Goal: Find specific page/section: Find specific page/section

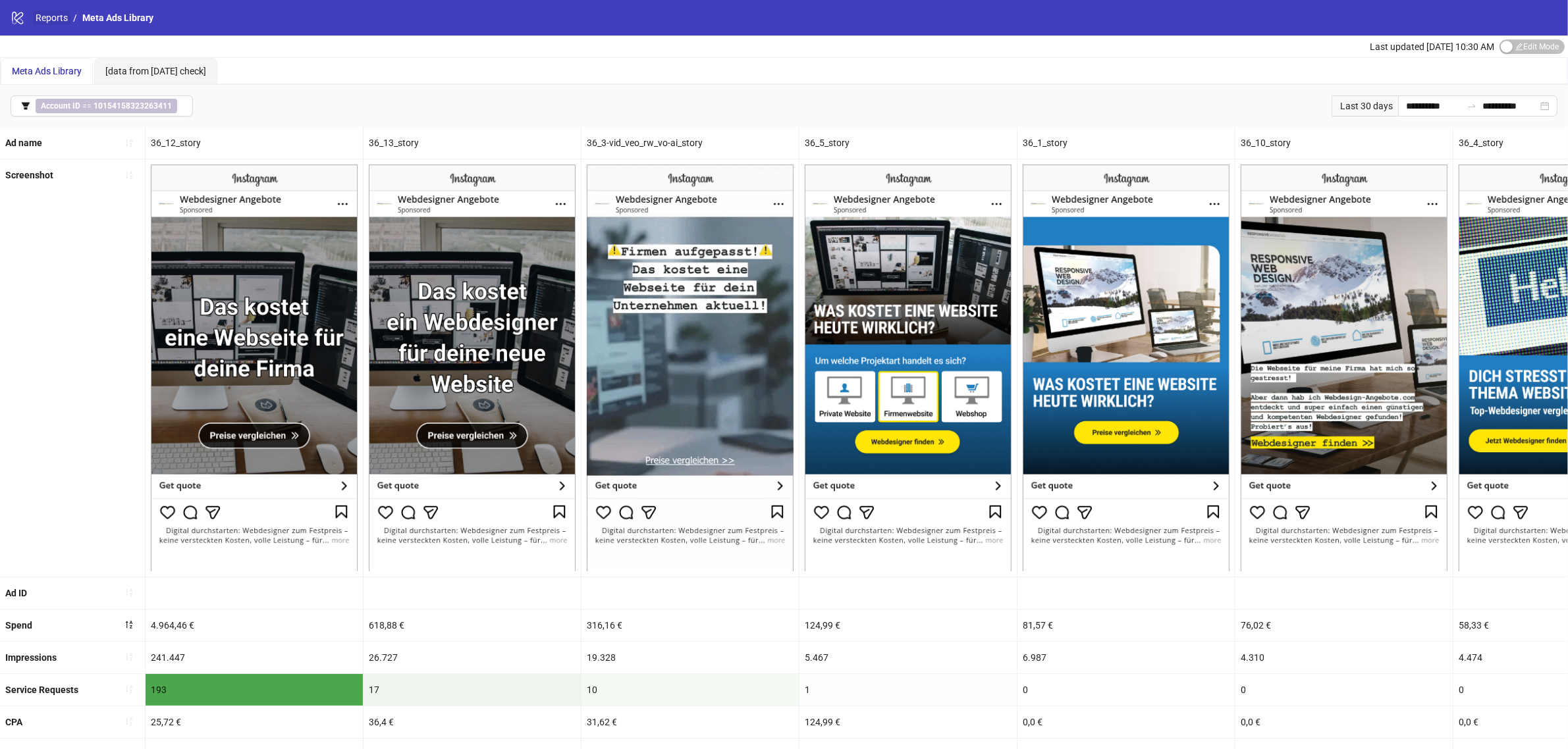
click at [51, 23] on link "Reports" at bounding box center [52, 17] width 38 height 15
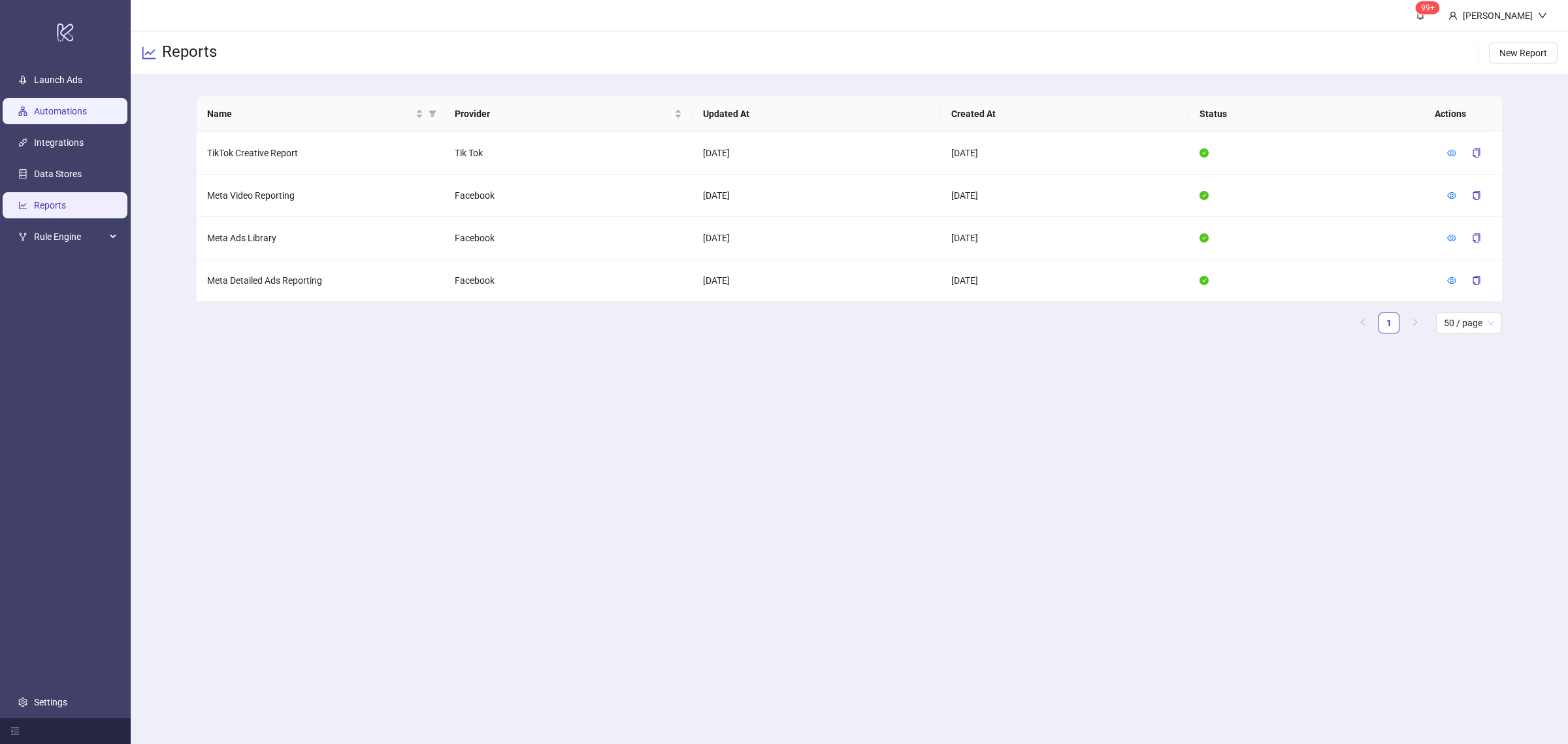
click at [49, 116] on link "Automations" at bounding box center [60, 111] width 53 height 10
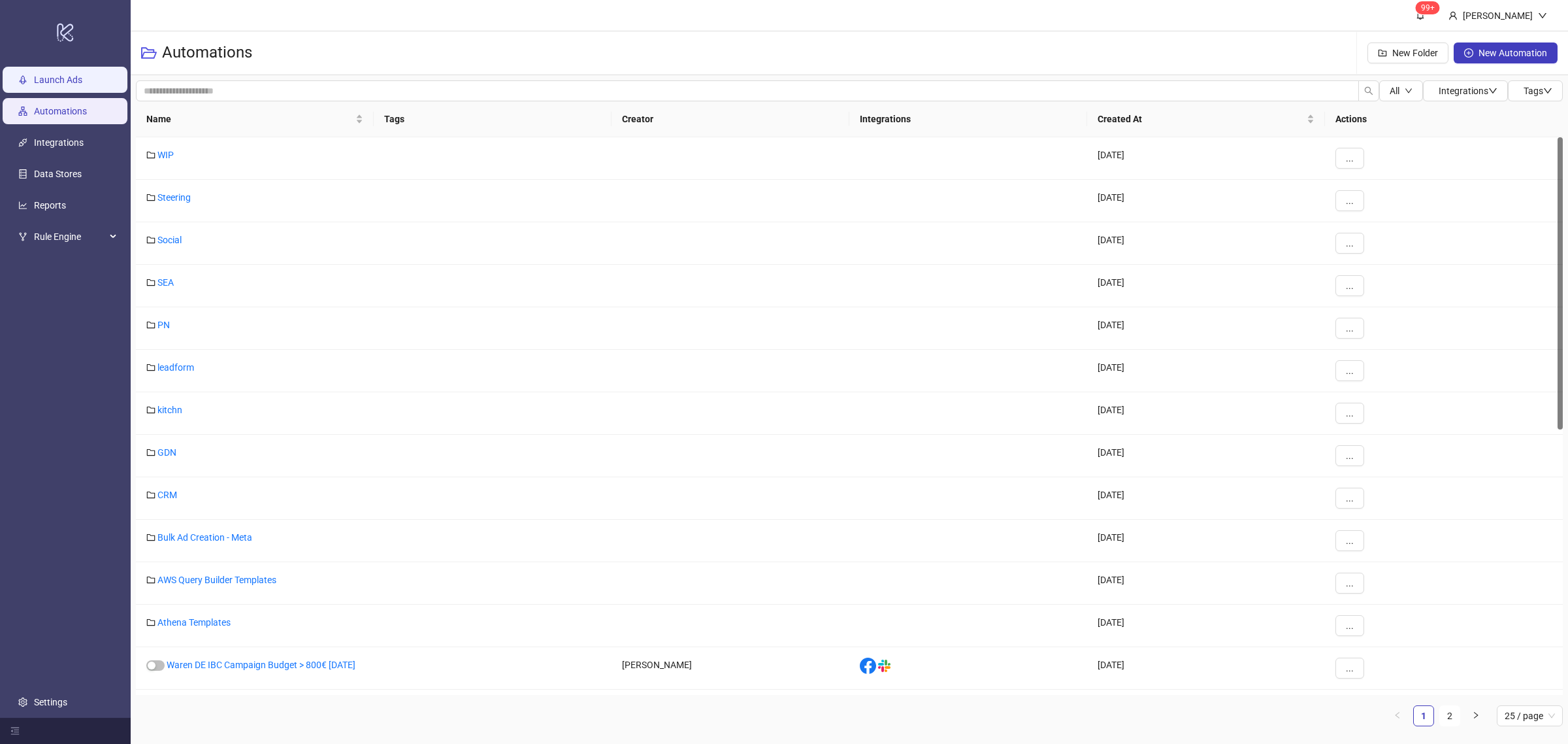
click at [68, 82] on link "Launch Ads" at bounding box center [58, 80] width 48 height 10
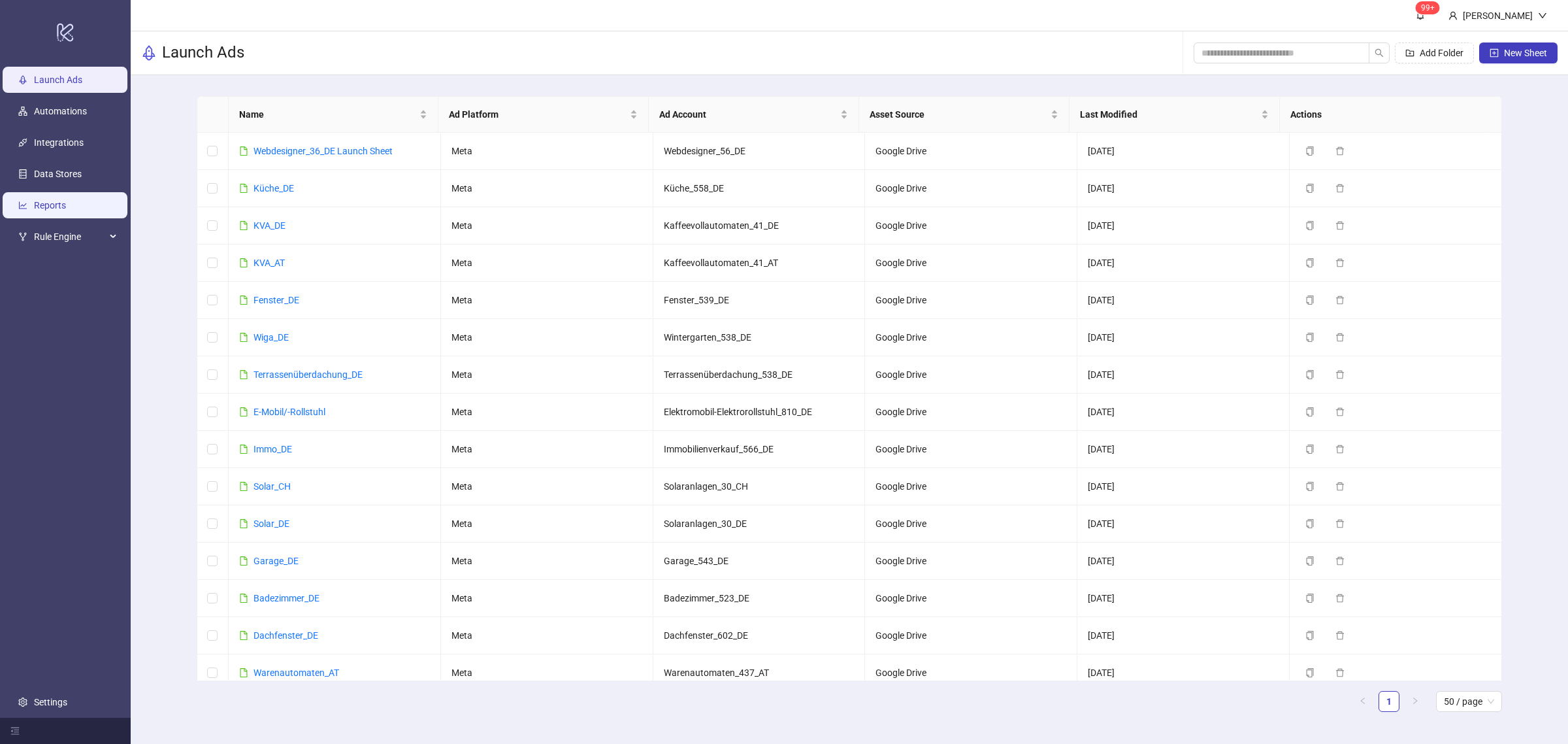
click at [66, 200] on link "Reports" at bounding box center [49, 205] width 32 height 10
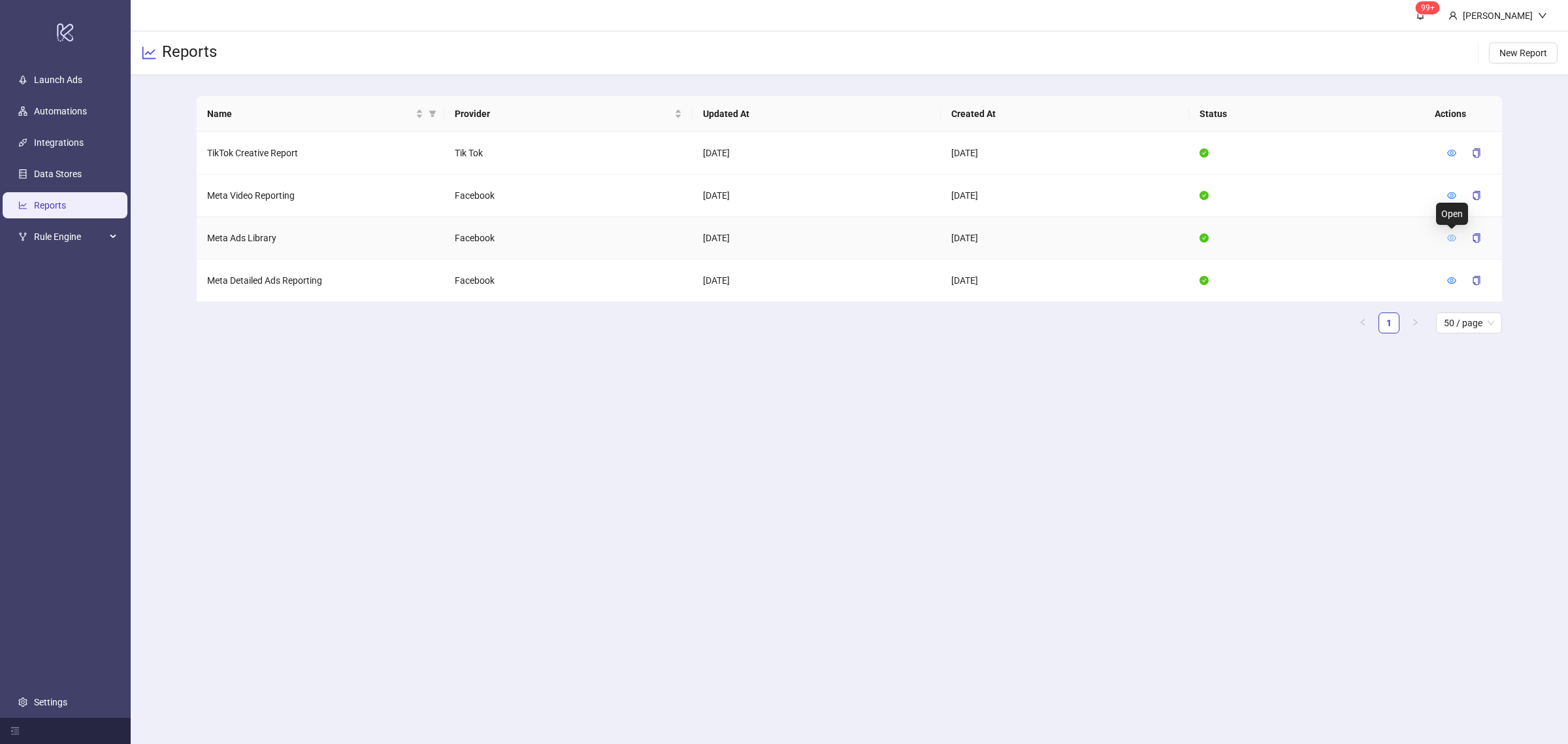
click at [1448, 238] on icon "eye" at bounding box center [1452, 238] width 9 height 9
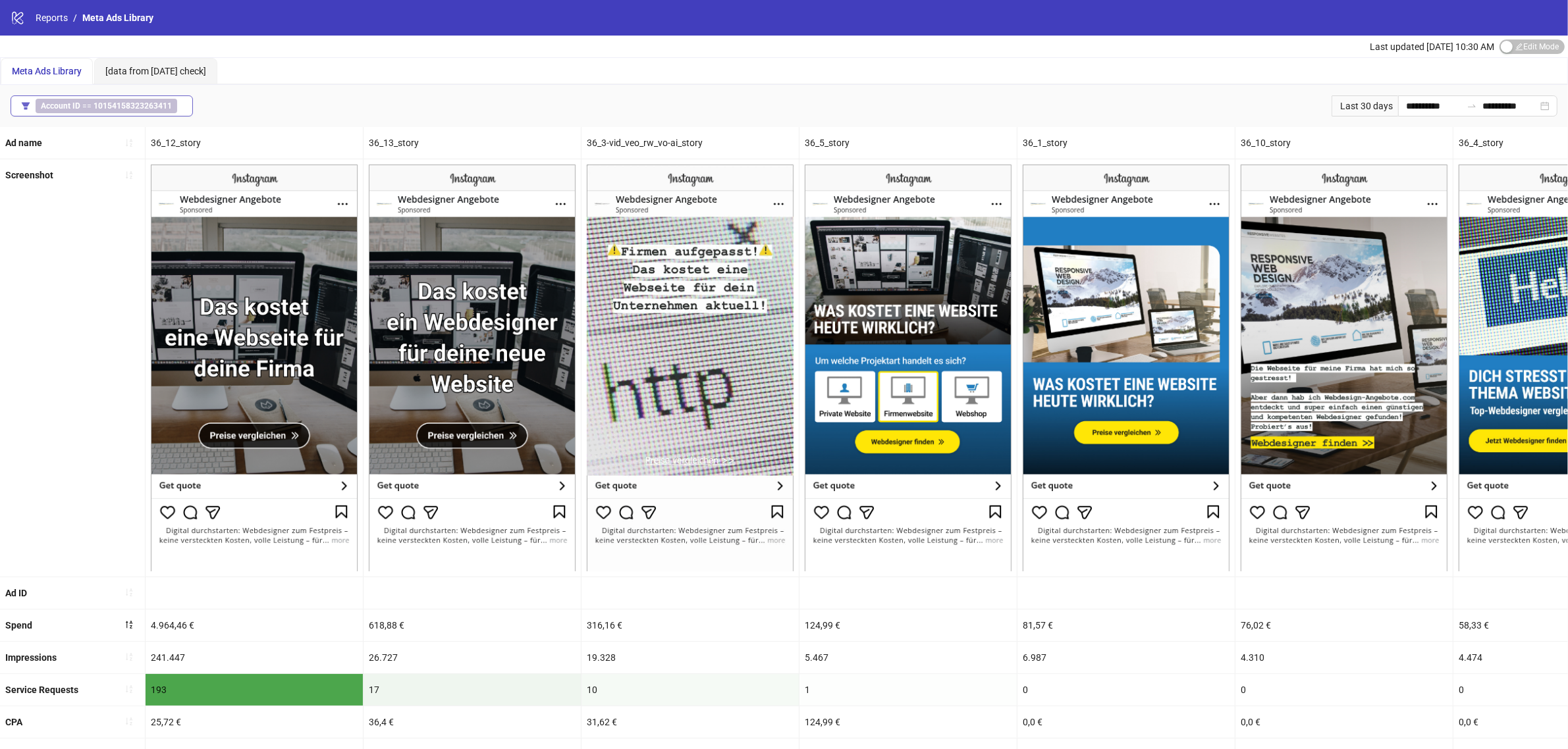
click at [149, 105] on b "10154158323263411" at bounding box center [133, 106] width 78 height 9
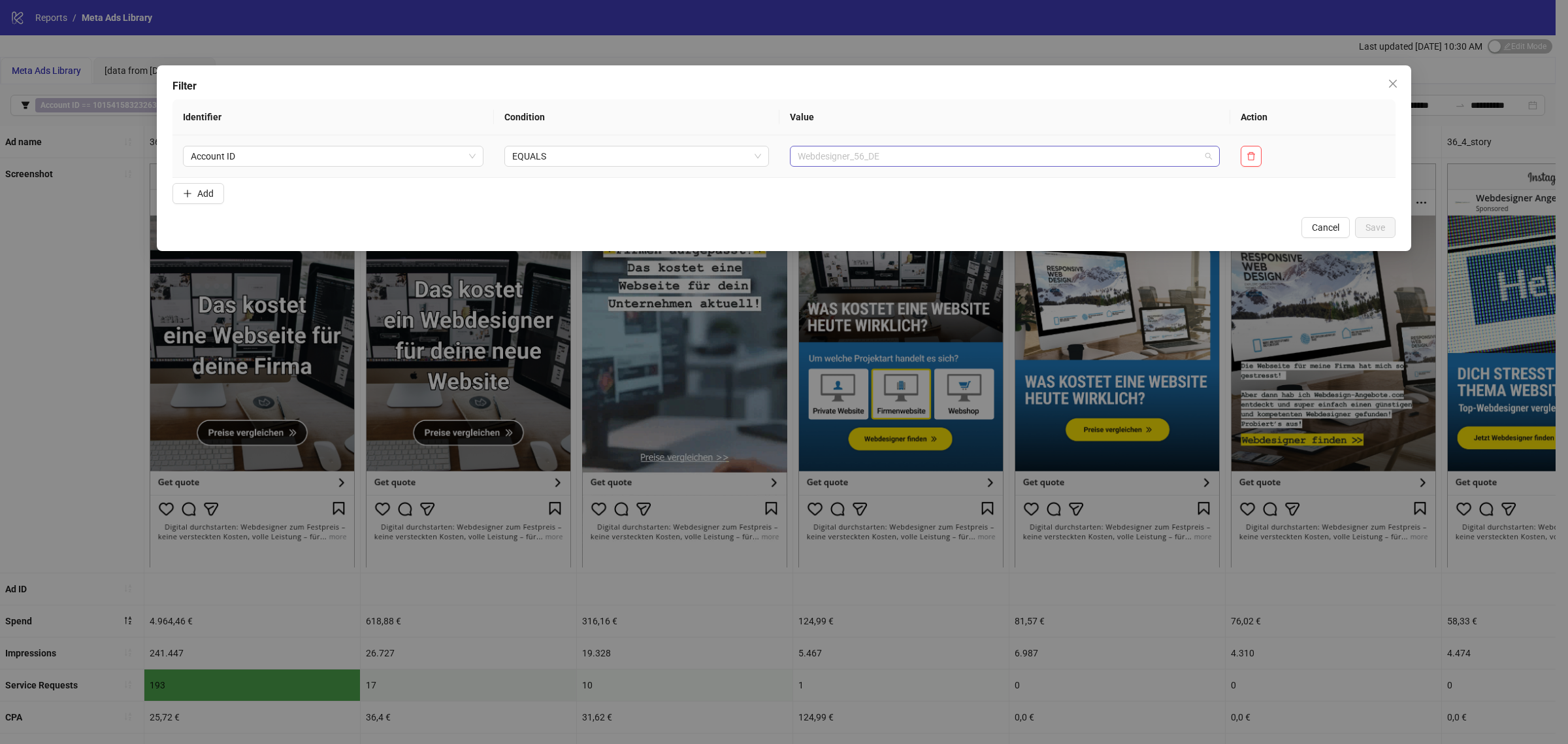
click at [804, 165] on span "Webdesigner_56_DE" at bounding box center [1004, 155] width 414 height 19
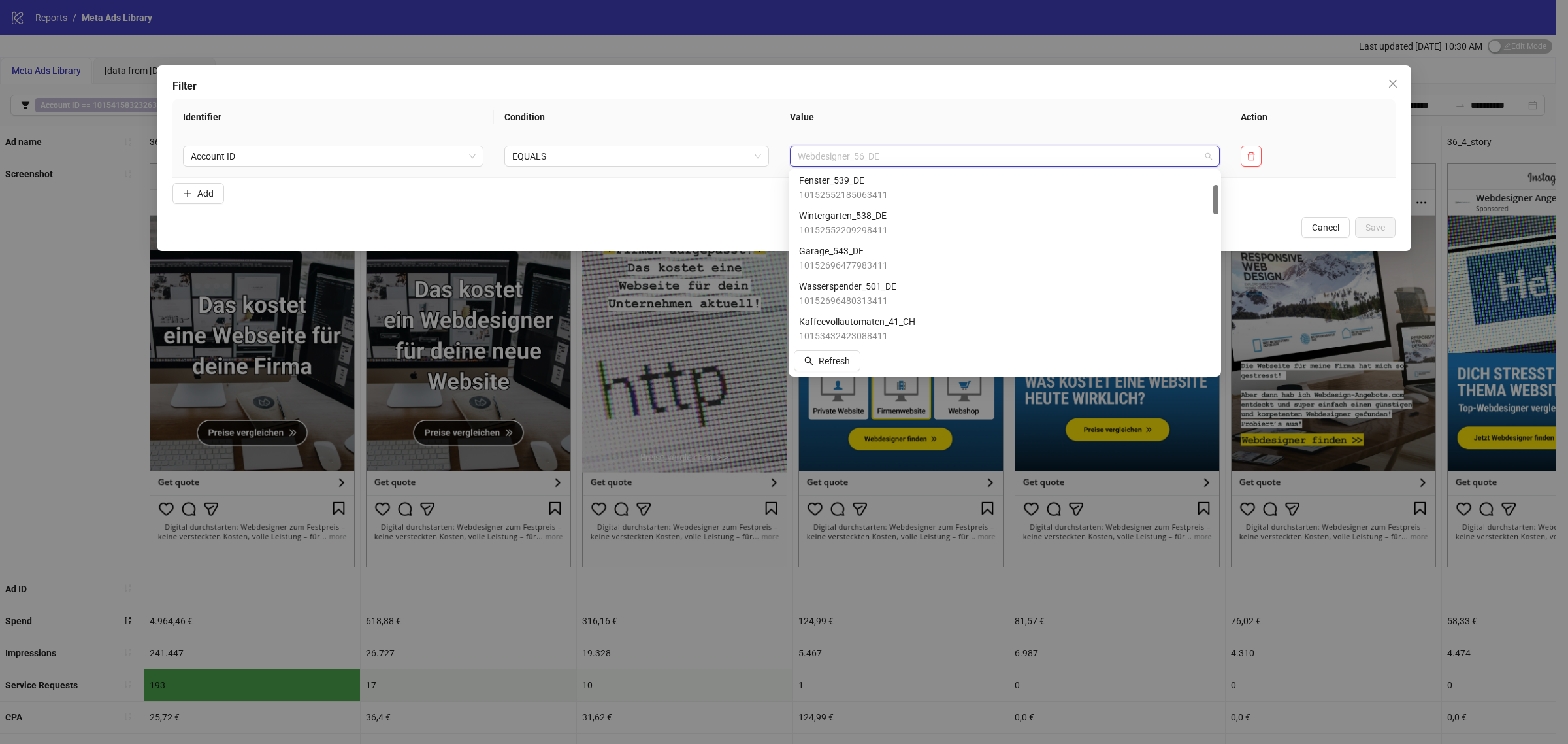
scroll to position [73, 0]
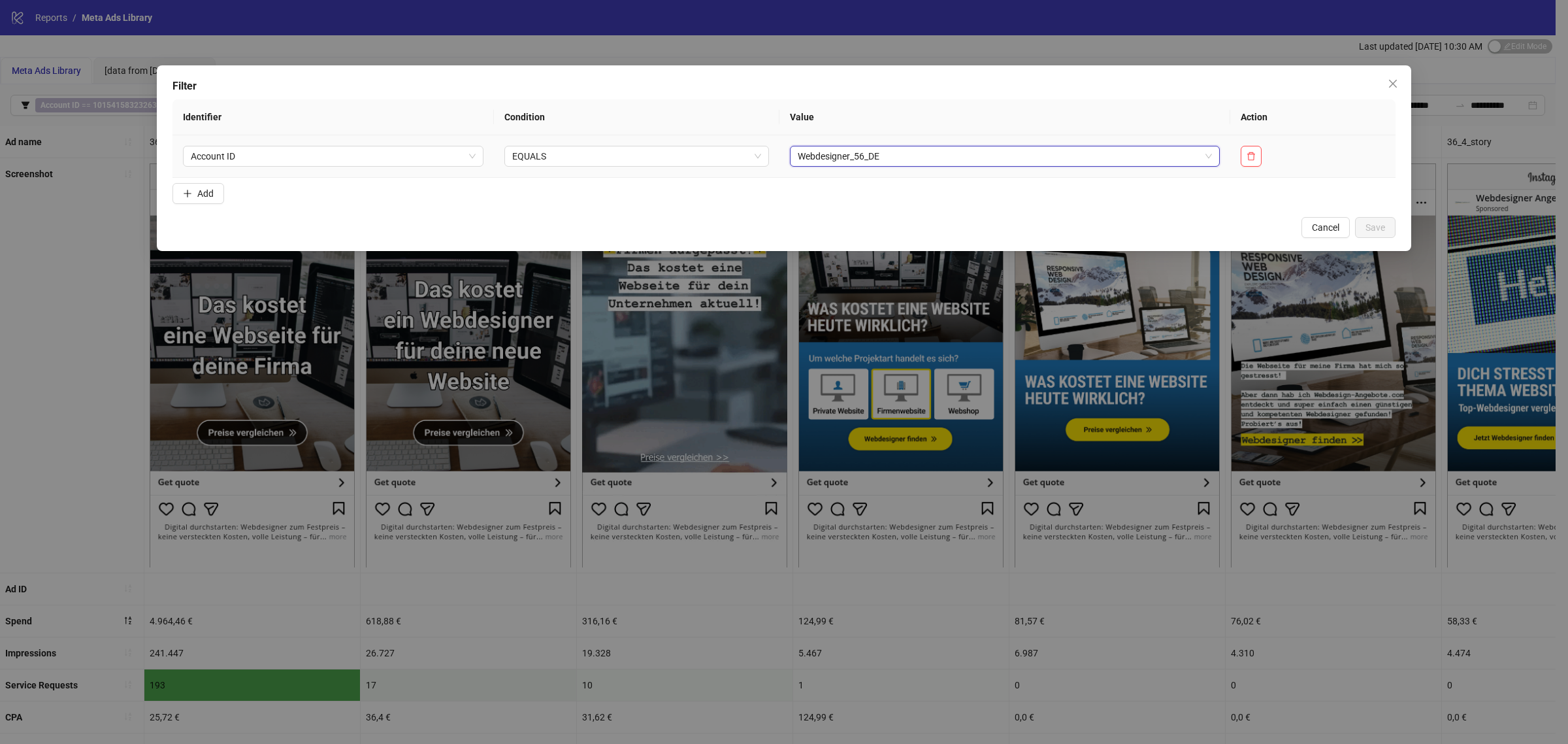
click at [1124, 158] on span "Webdesigner_56_DE" at bounding box center [1004, 155] width 414 height 19
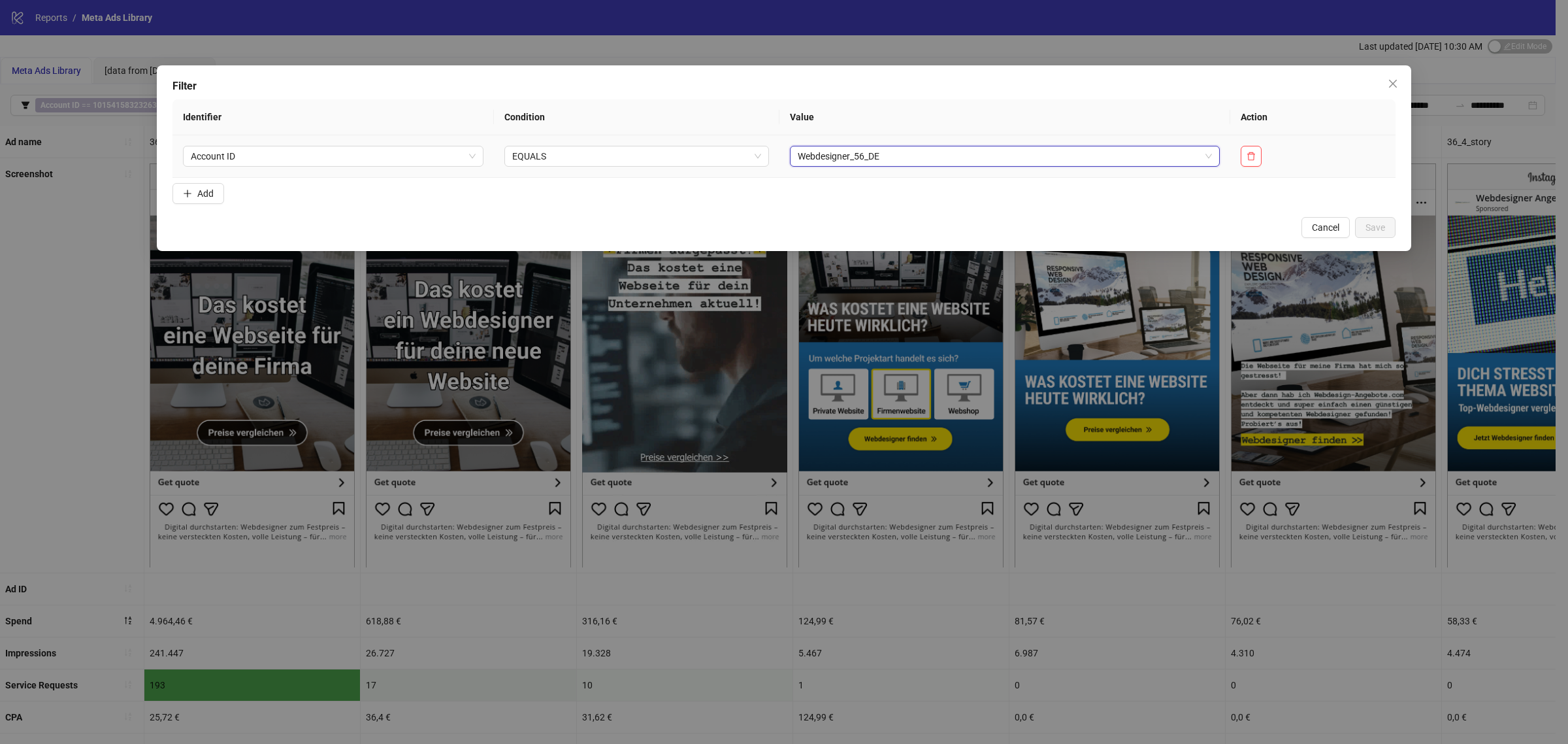
scroll to position [220, 0]
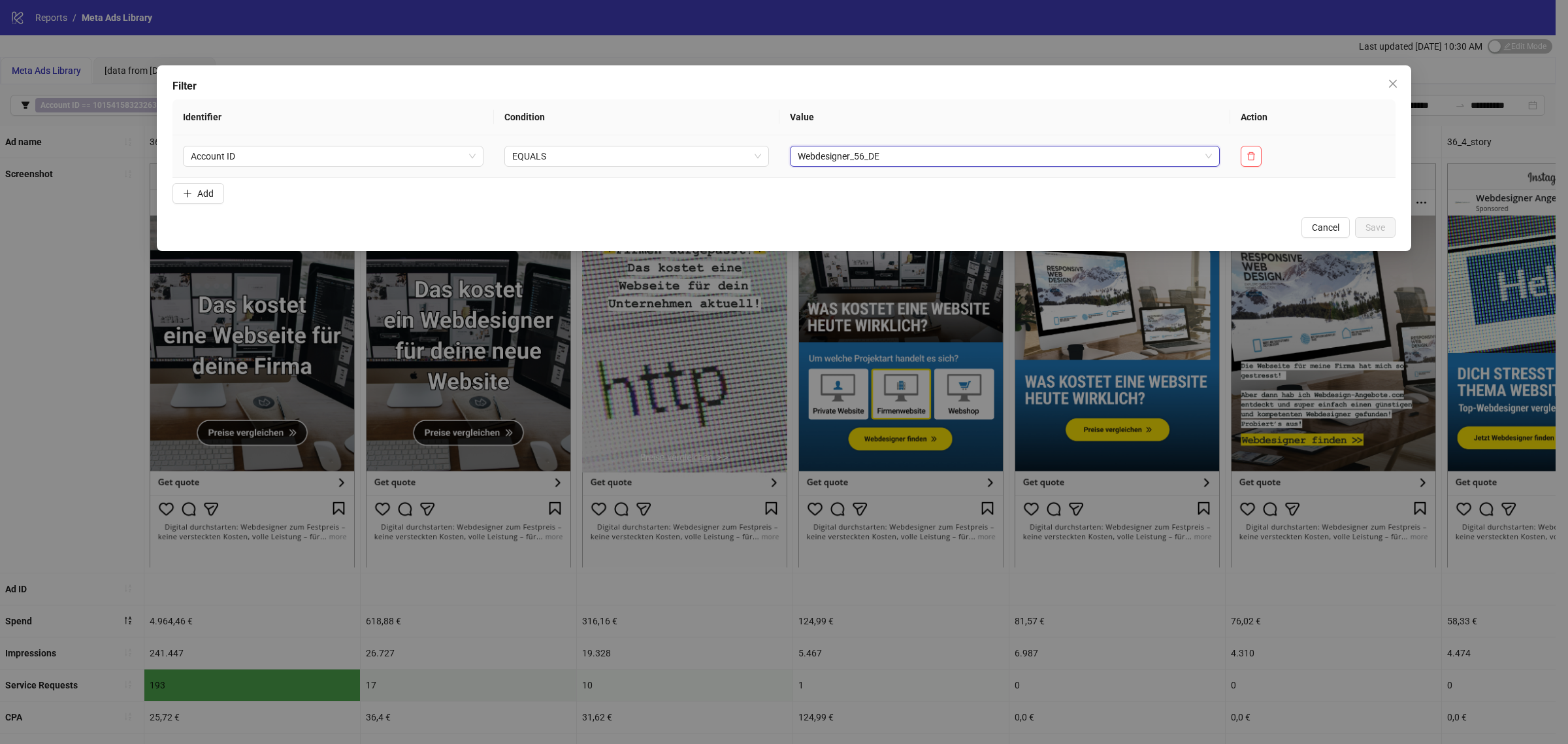
click at [1124, 158] on span "Webdesigner_56_DE" at bounding box center [1004, 155] width 414 height 19
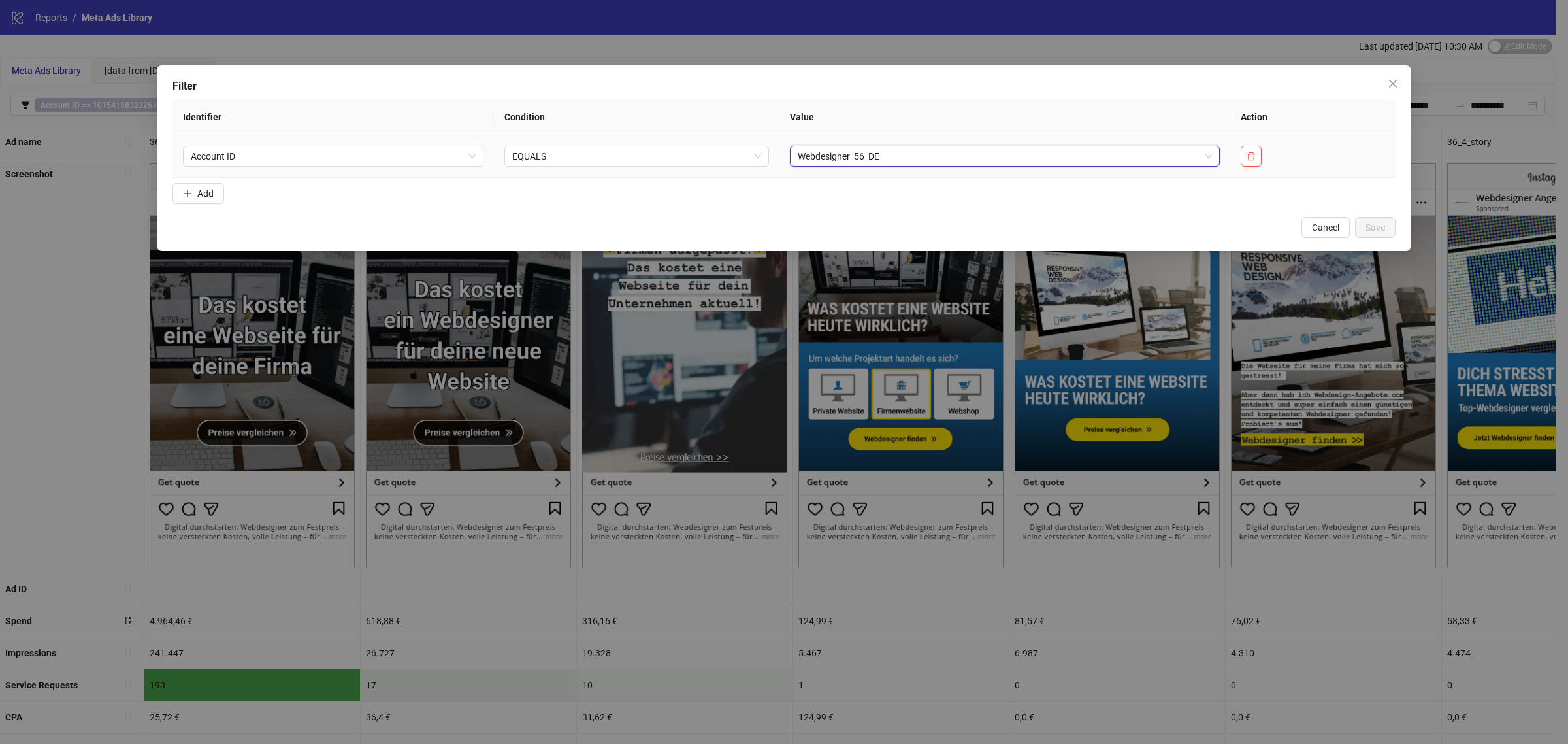
click at [1124, 158] on span "Webdesigner_56_DE" at bounding box center [1004, 155] width 414 height 19
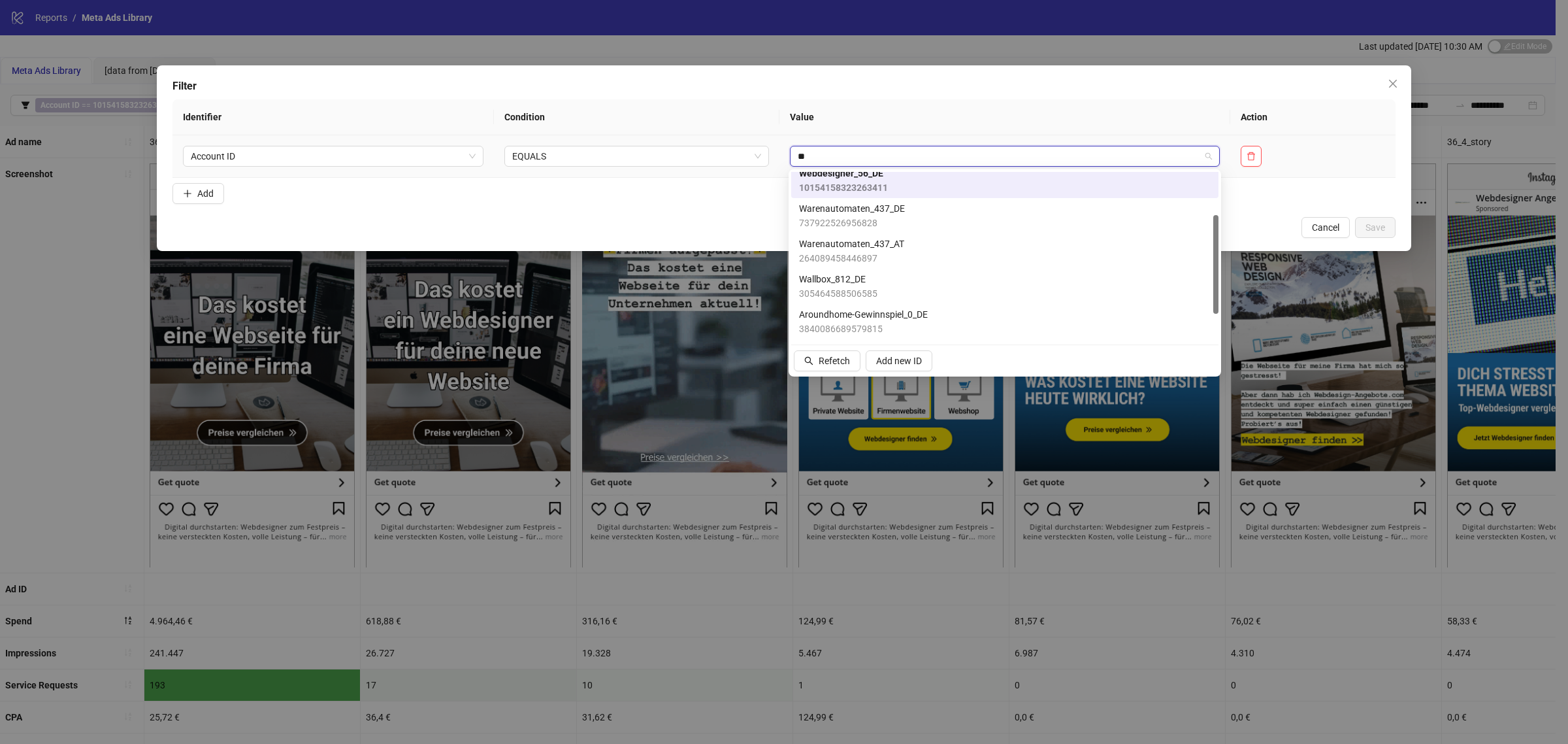
scroll to position [8, 0]
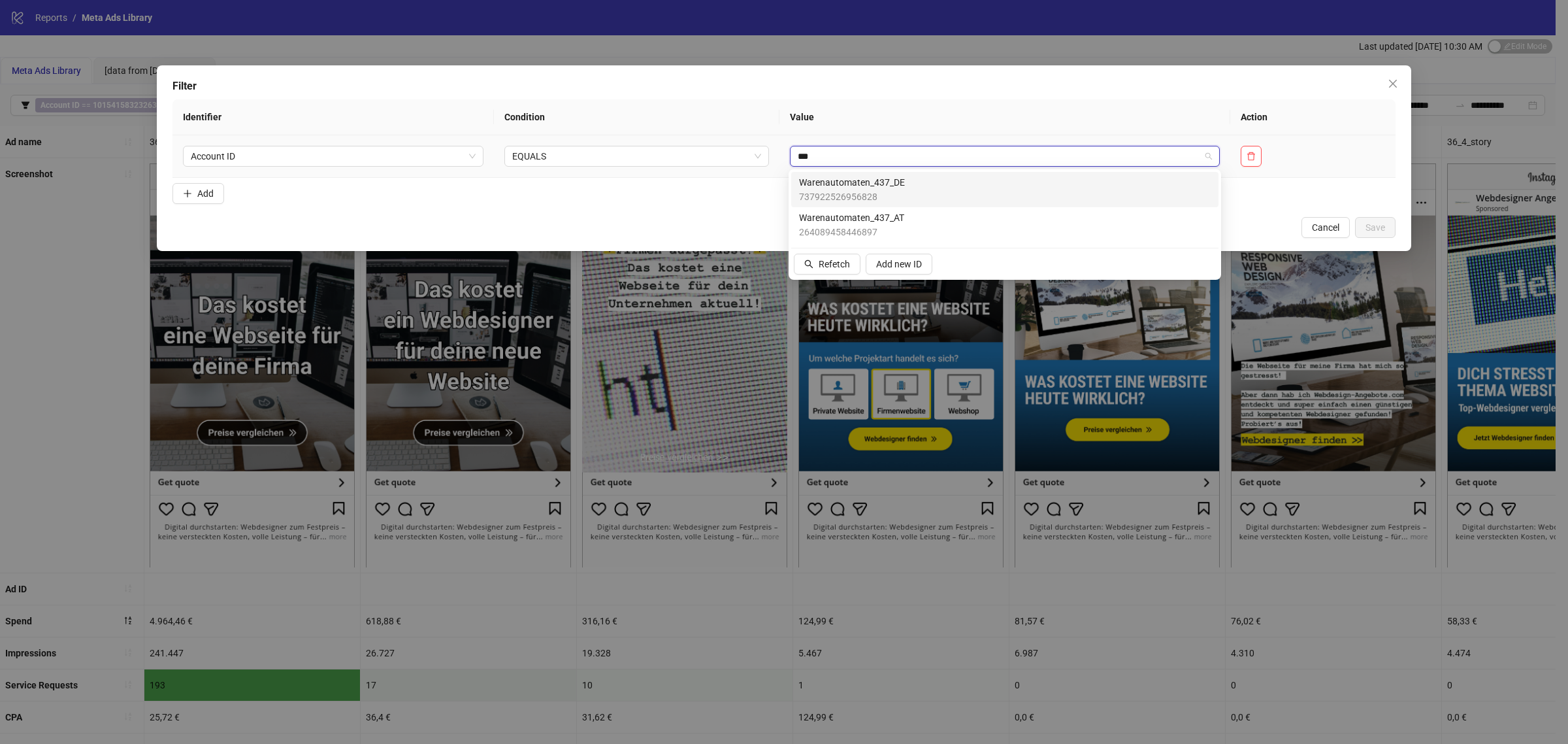
type input "****"
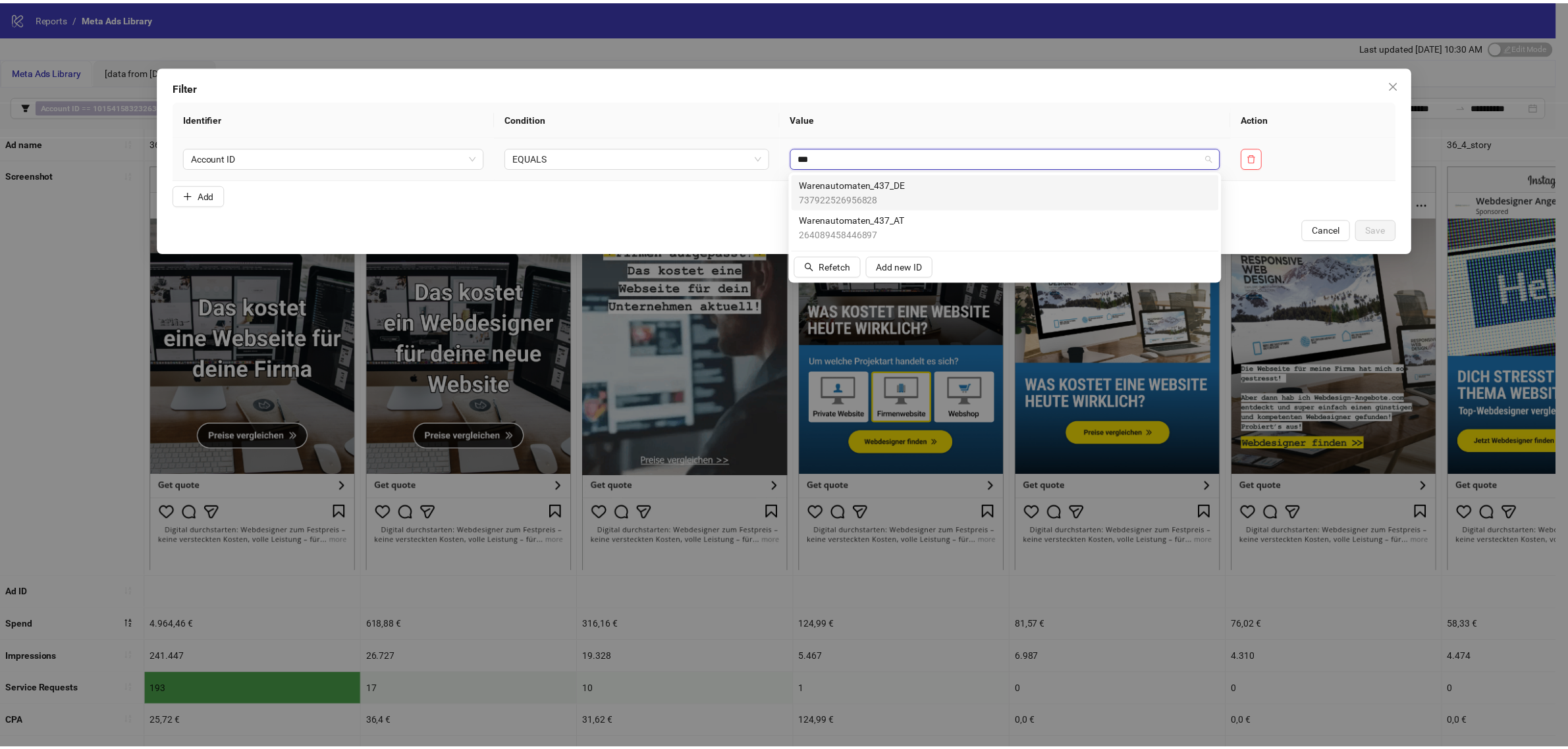
scroll to position [0, 0]
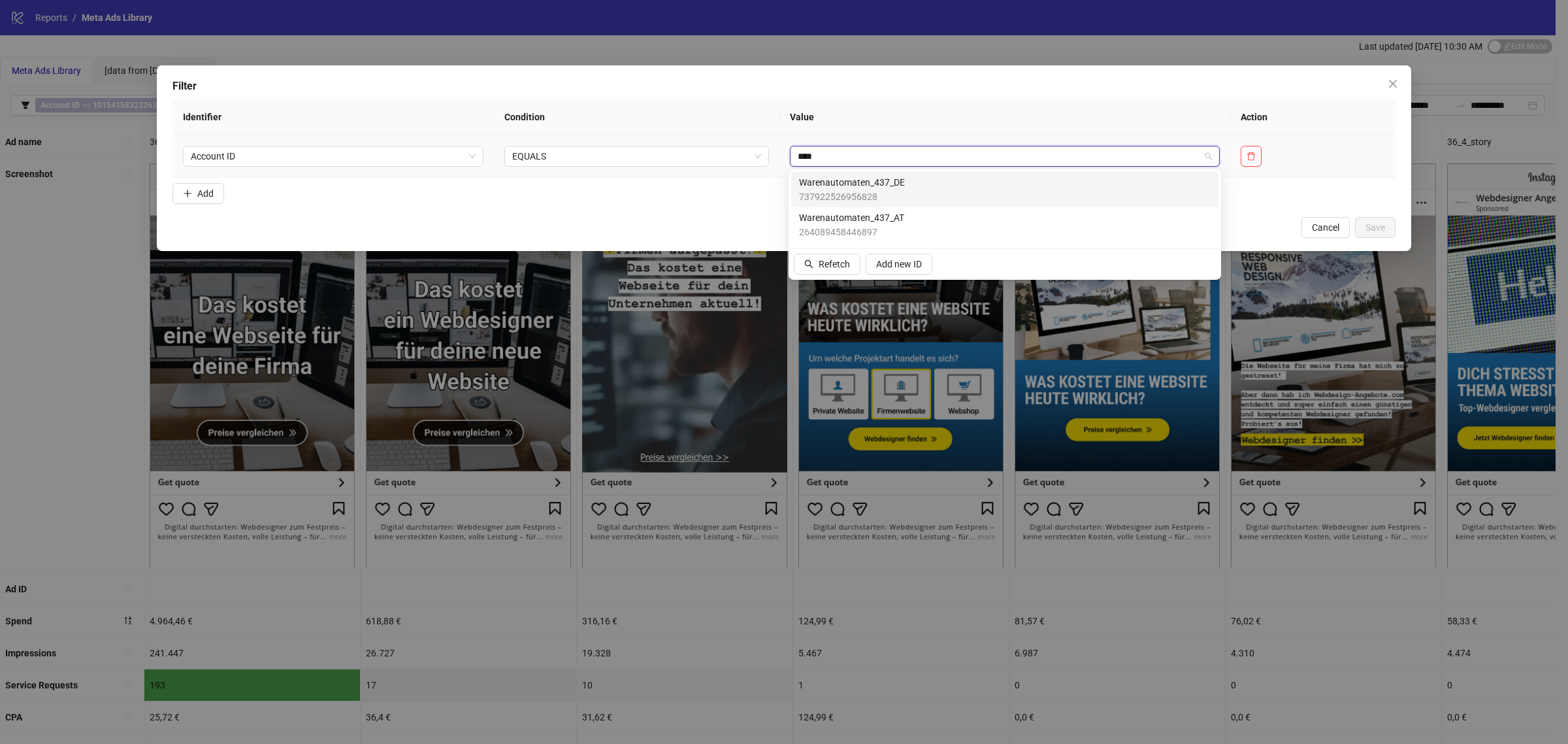
click at [1012, 189] on div "Warenautomaten_437_DE 737922526956828" at bounding box center [1005, 189] width 411 height 28
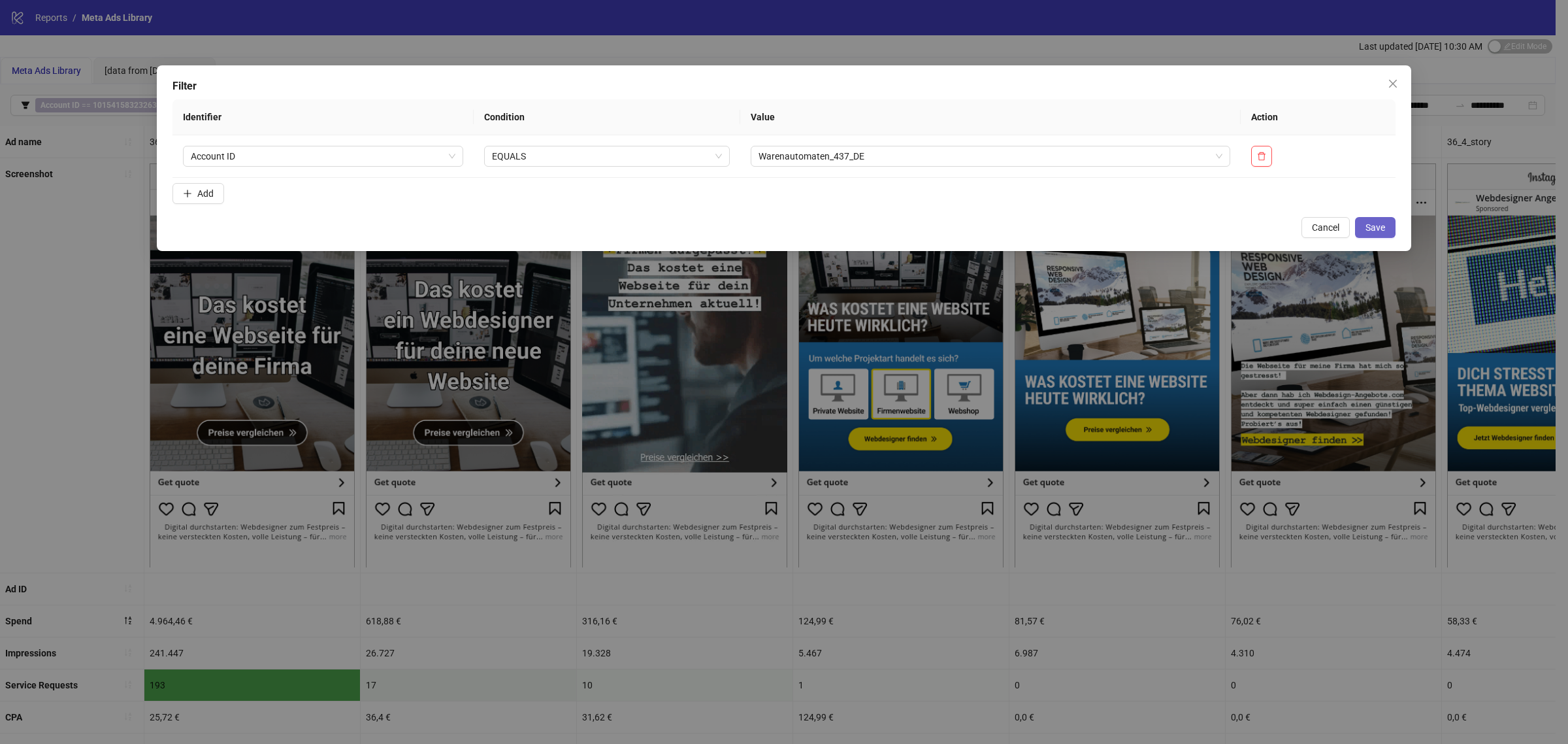
click at [1366, 226] on span "Save" at bounding box center [1374, 227] width 19 height 10
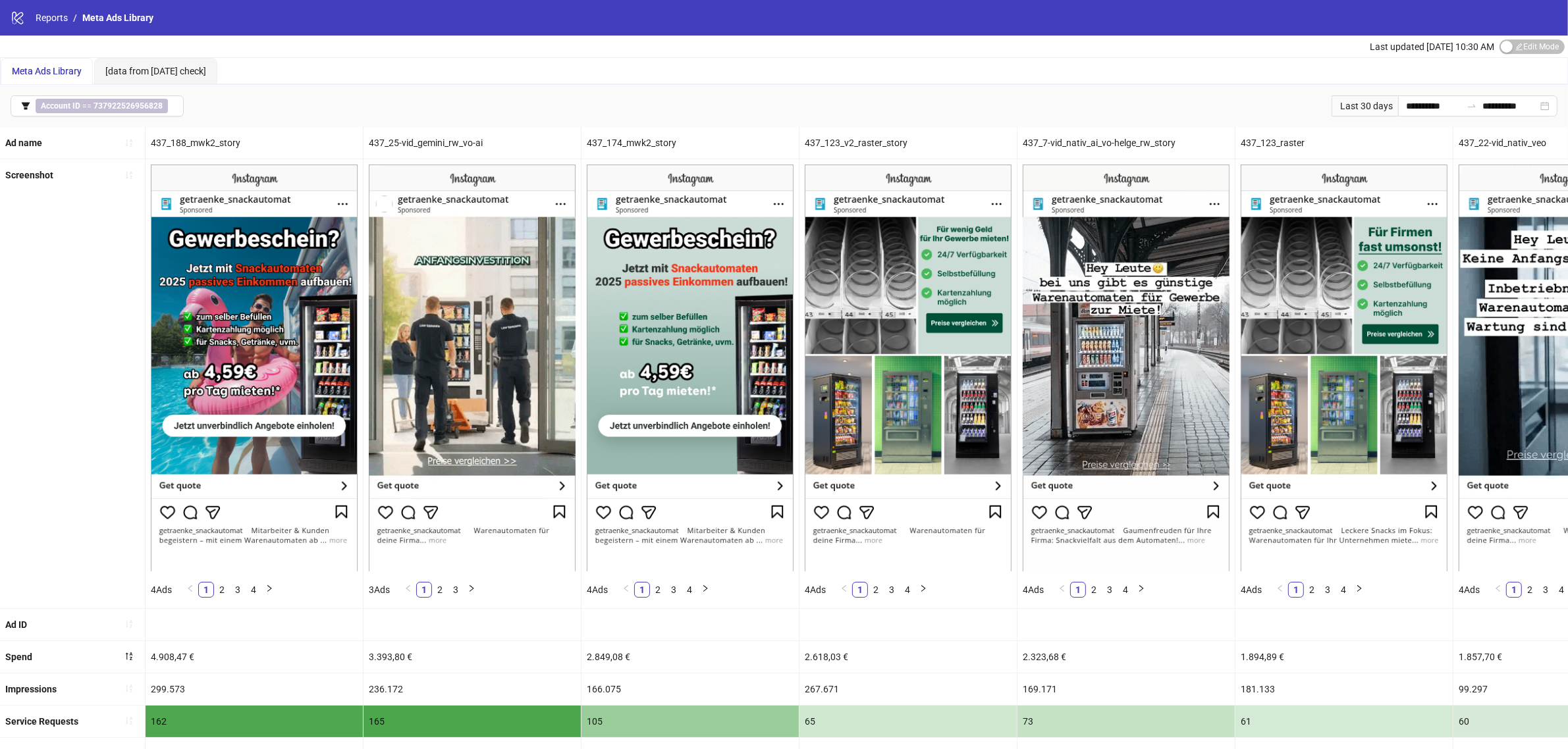
click at [185, 140] on div "437_188_mwk2_story" at bounding box center [254, 143] width 217 height 31
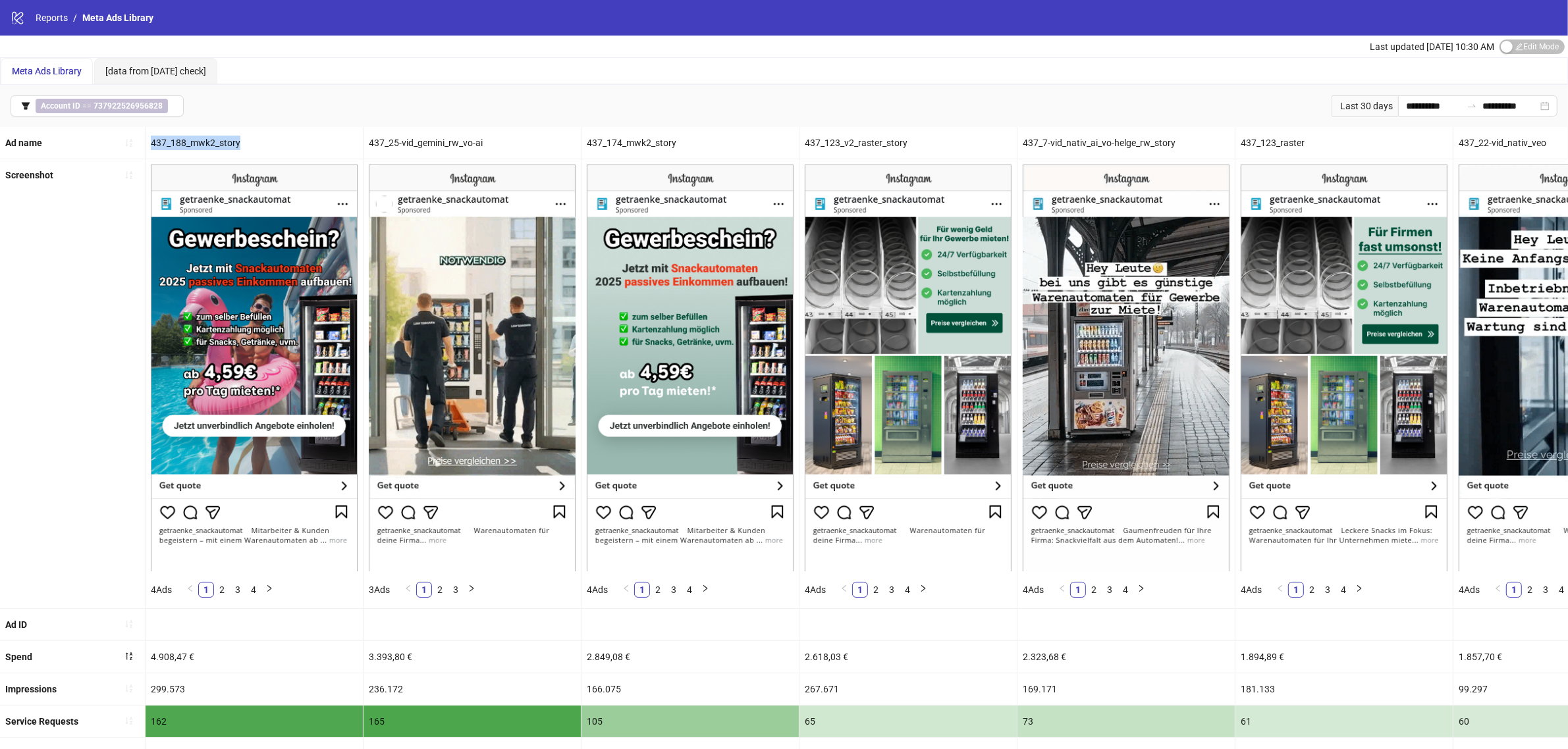
click at [185, 140] on div "437_188_mwk2_story" at bounding box center [254, 143] width 217 height 31
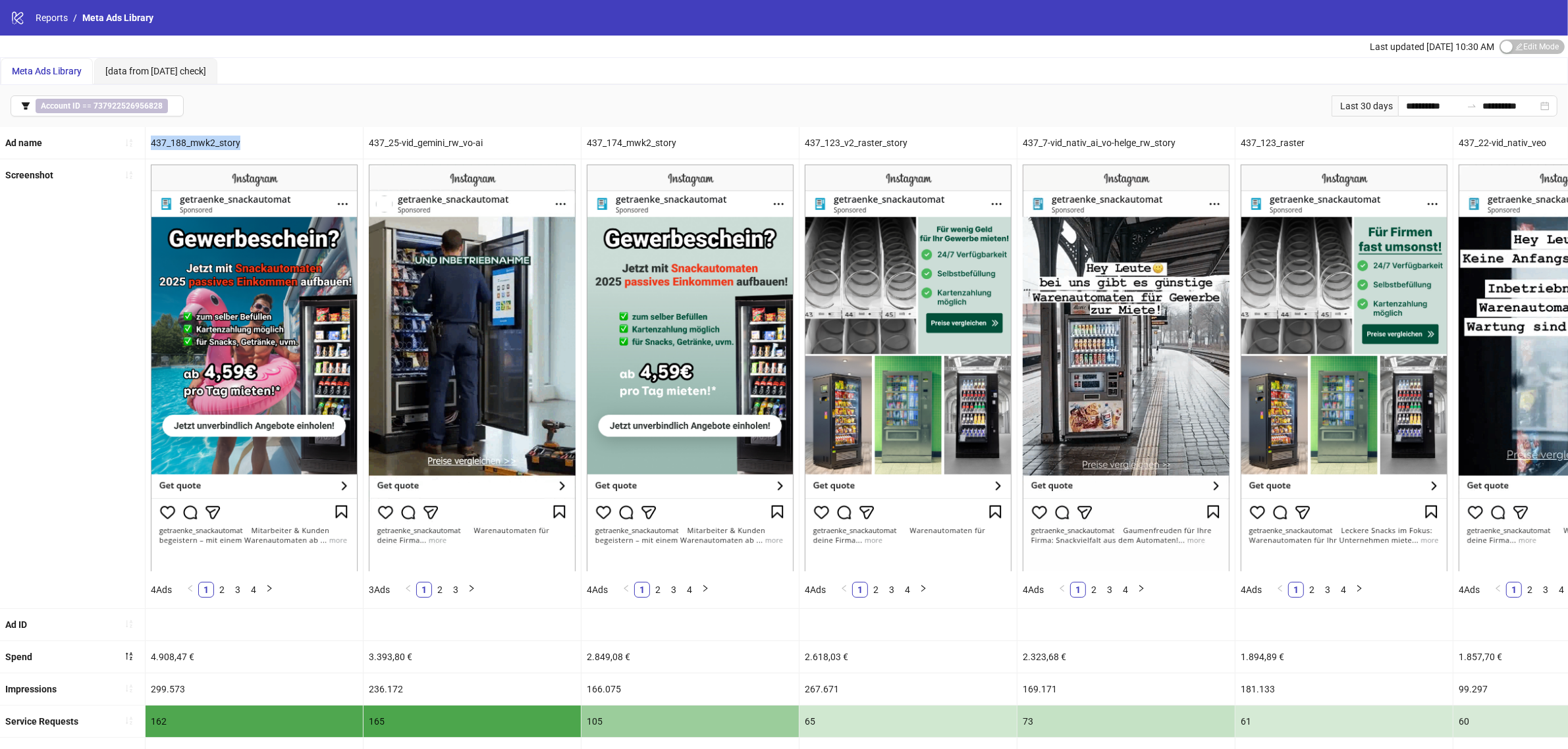
copy div "437_188_mwk2_story"
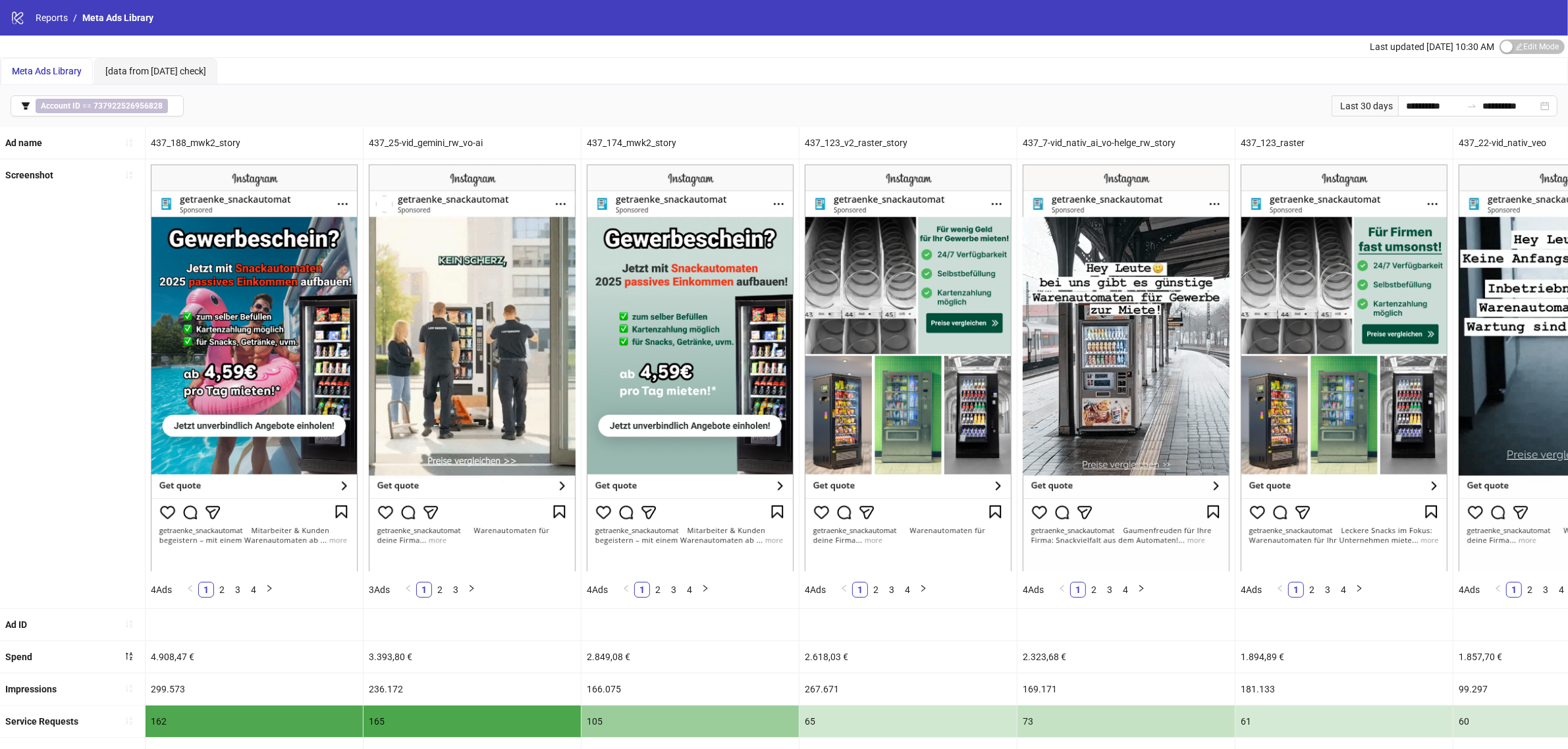
click at [618, 145] on div "437_174_mwk2_story" at bounding box center [690, 143] width 217 height 31
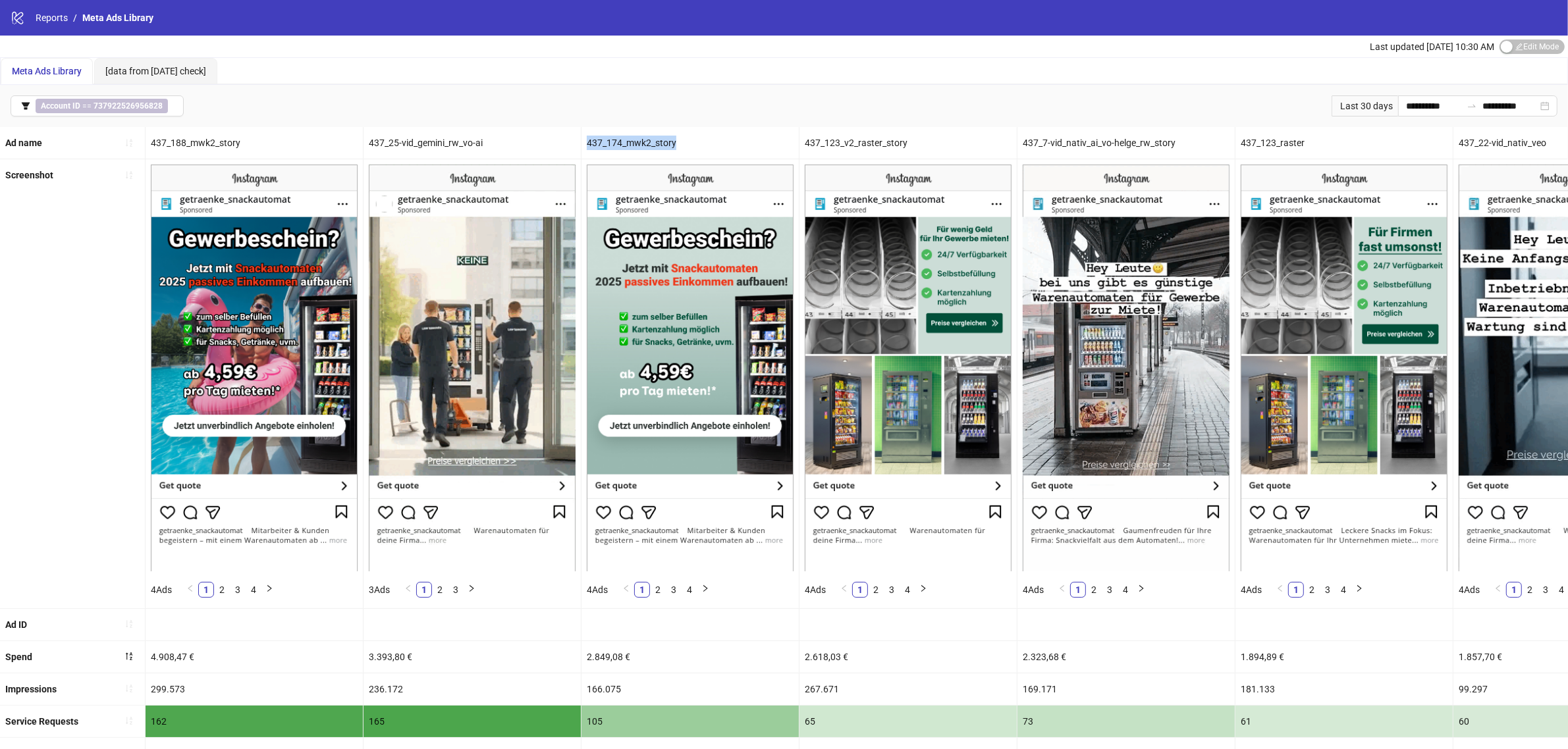
click at [618, 145] on div "437_174_mwk2_story" at bounding box center [690, 143] width 217 height 31
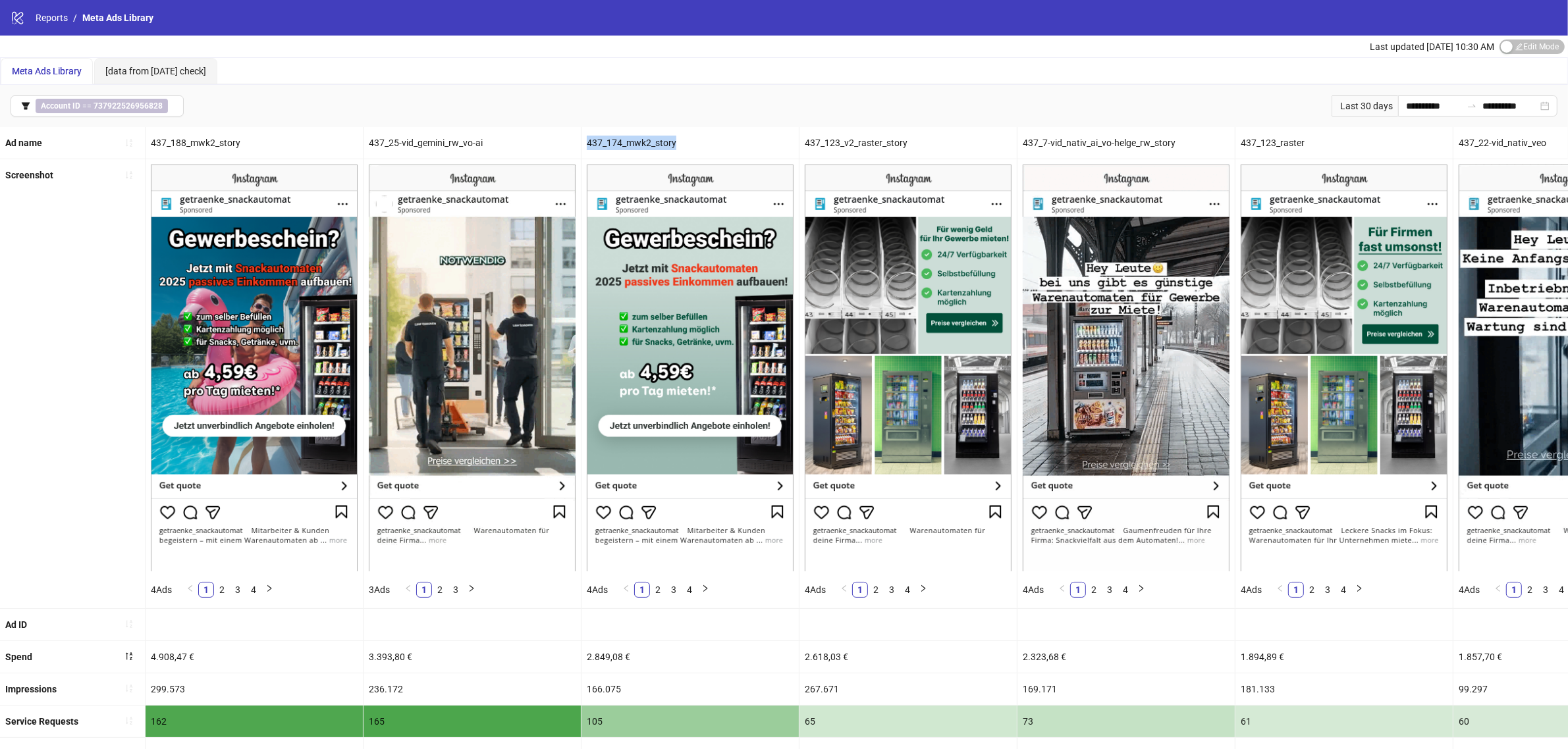
copy div "437_174_mwk2_story"
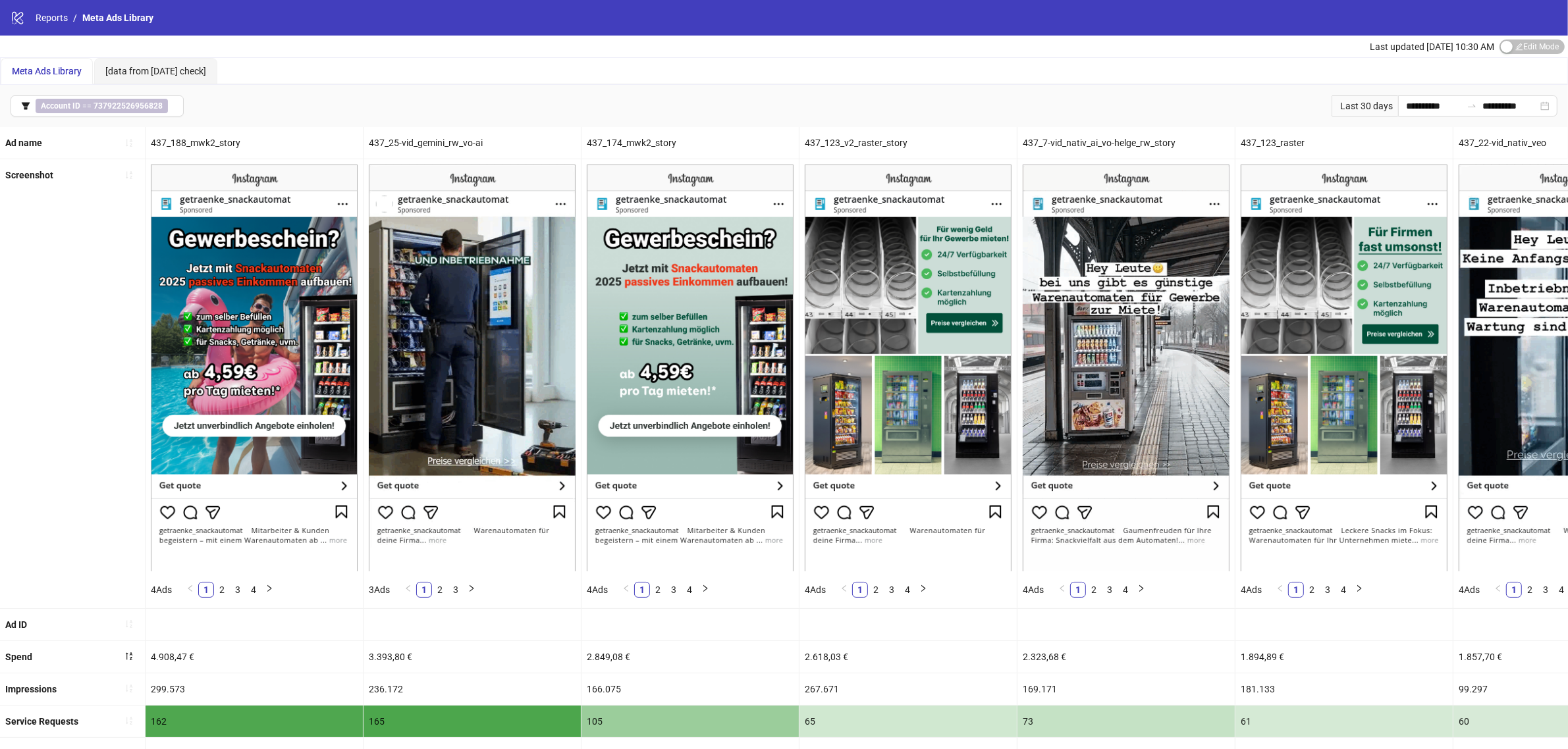
click at [1269, 146] on div "437_123_raster" at bounding box center [1343, 143] width 217 height 31
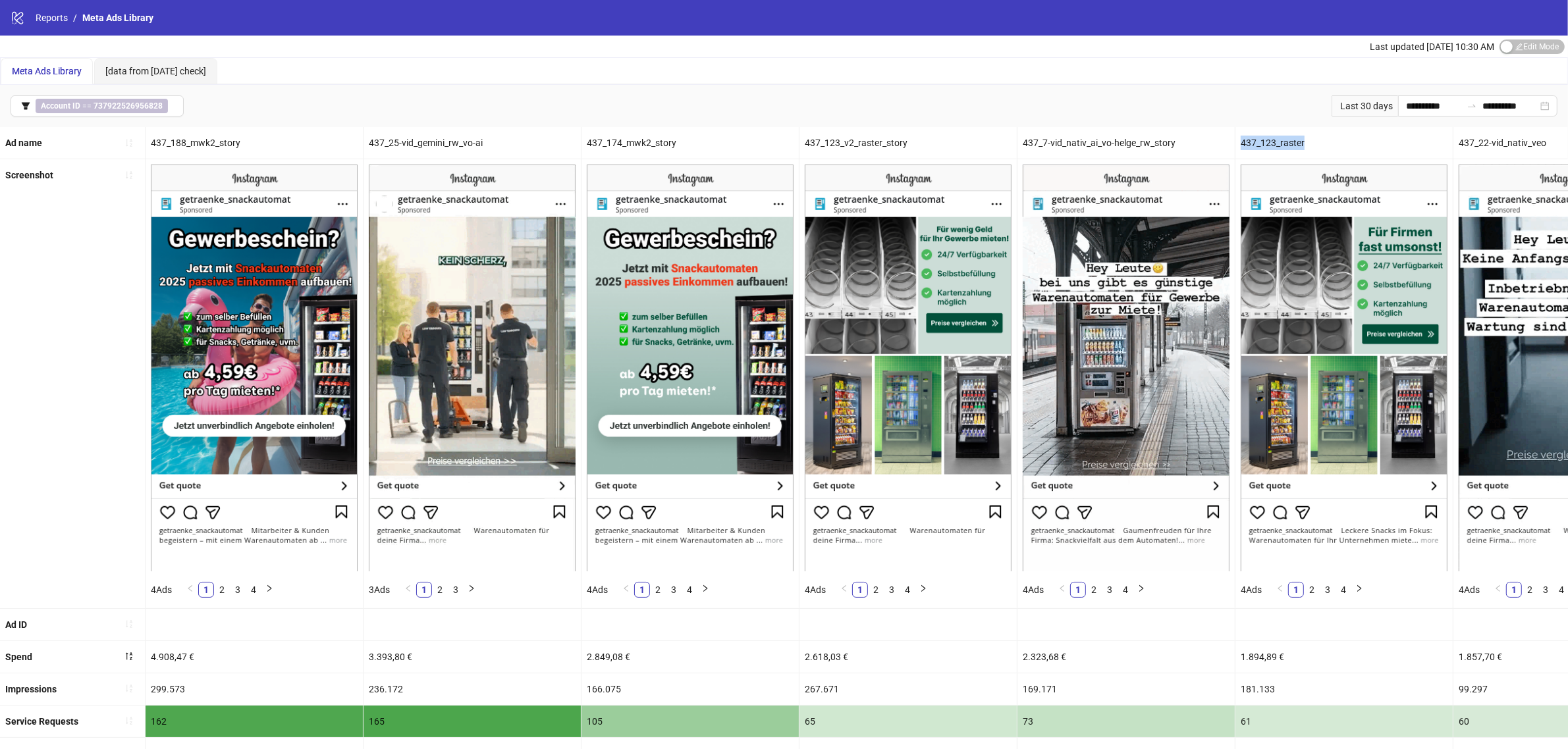
copy div "437_123_raster"
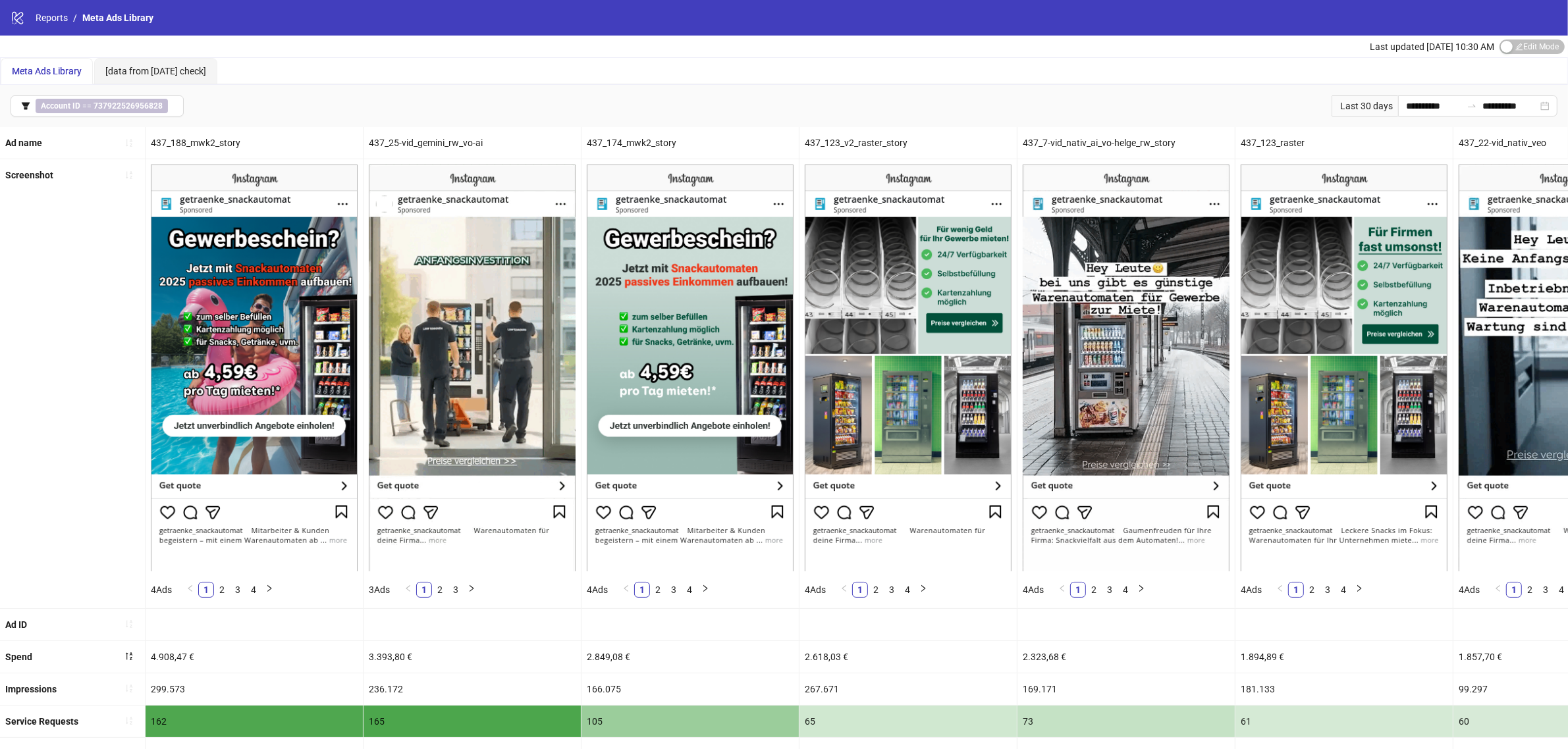
click at [607, 145] on div "437_174_mwk2_story" at bounding box center [690, 143] width 217 height 31
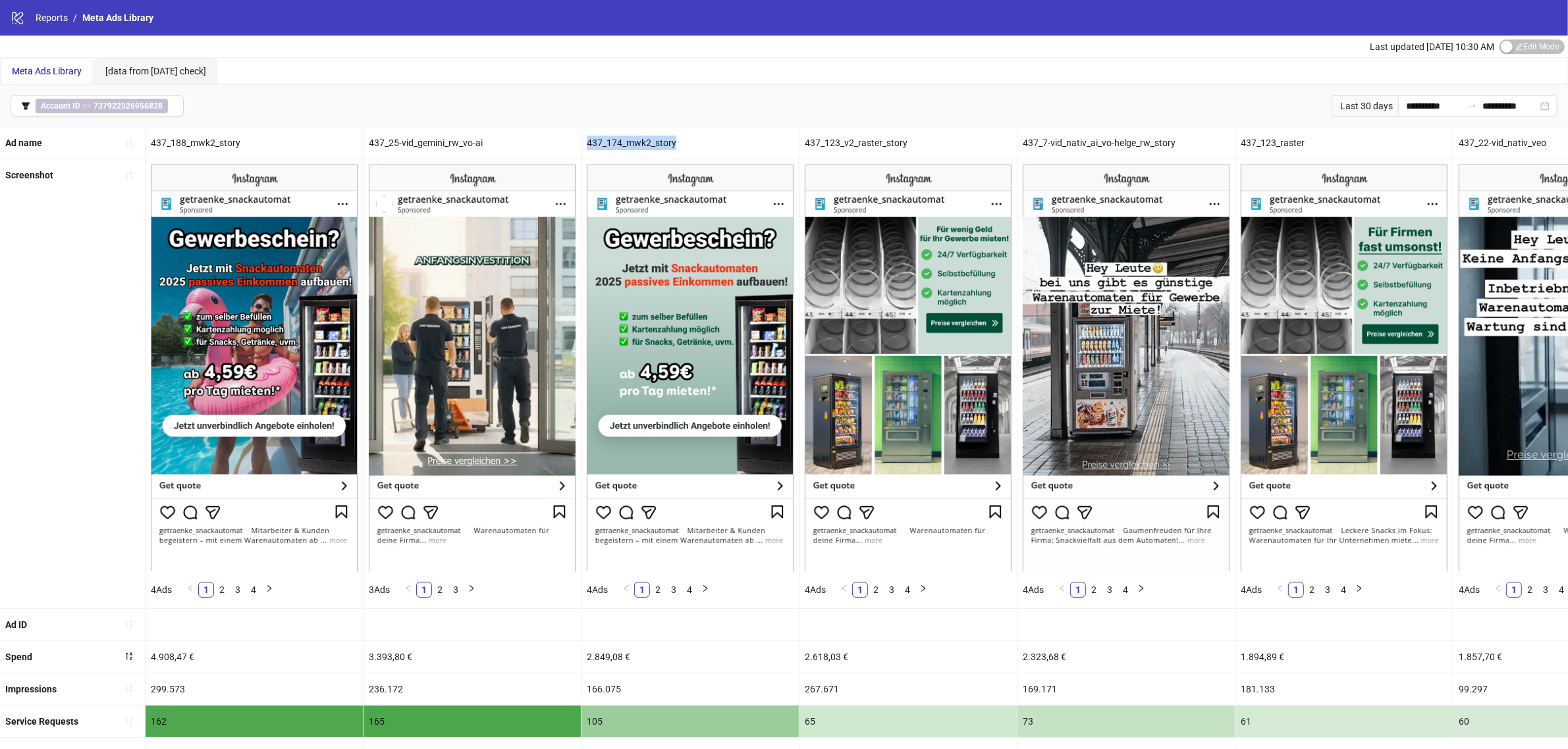
click at [607, 145] on div "437_174_mwk2_story" at bounding box center [690, 143] width 217 height 31
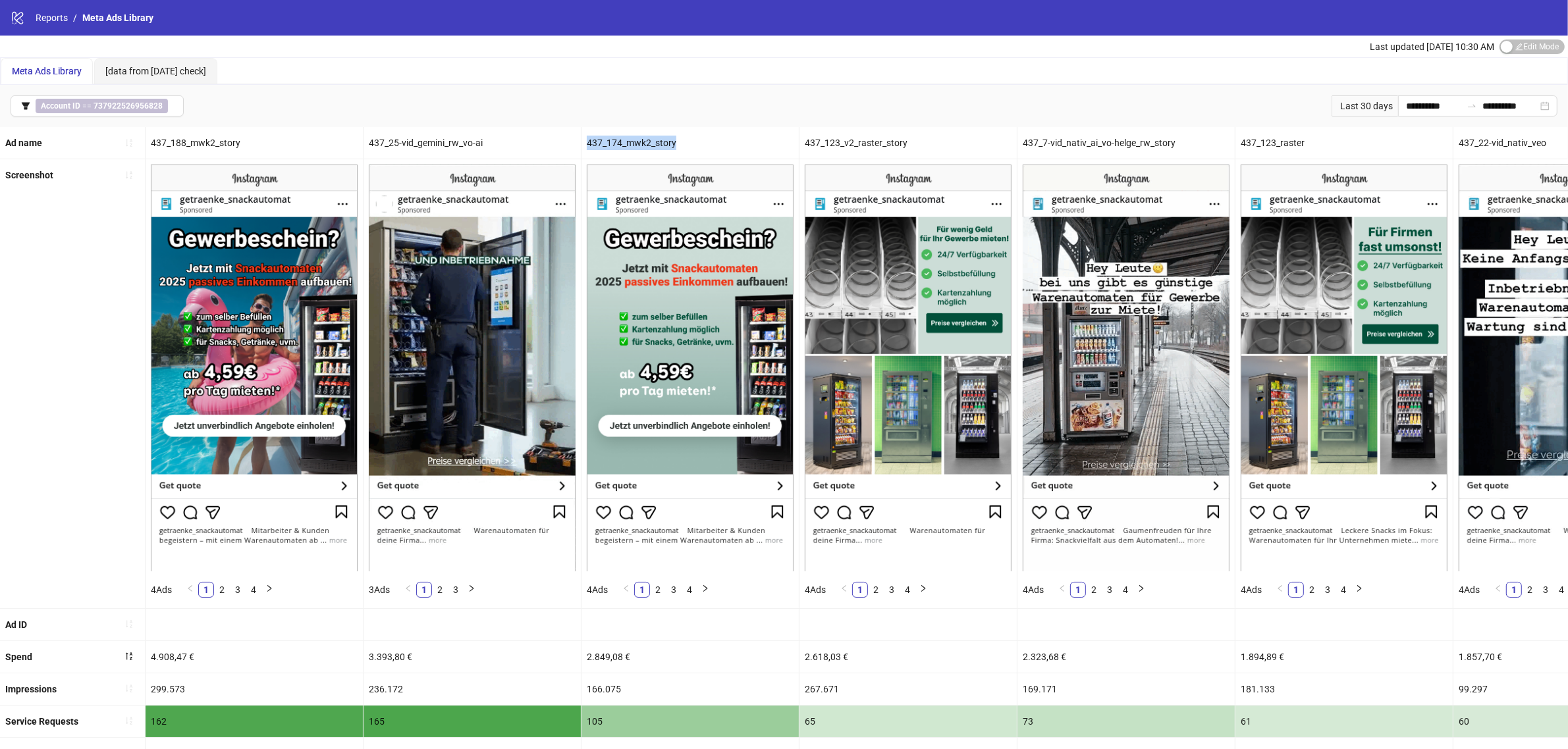
copy div "437_174_mwk2_story"
